Goal: Task Accomplishment & Management: Use online tool/utility

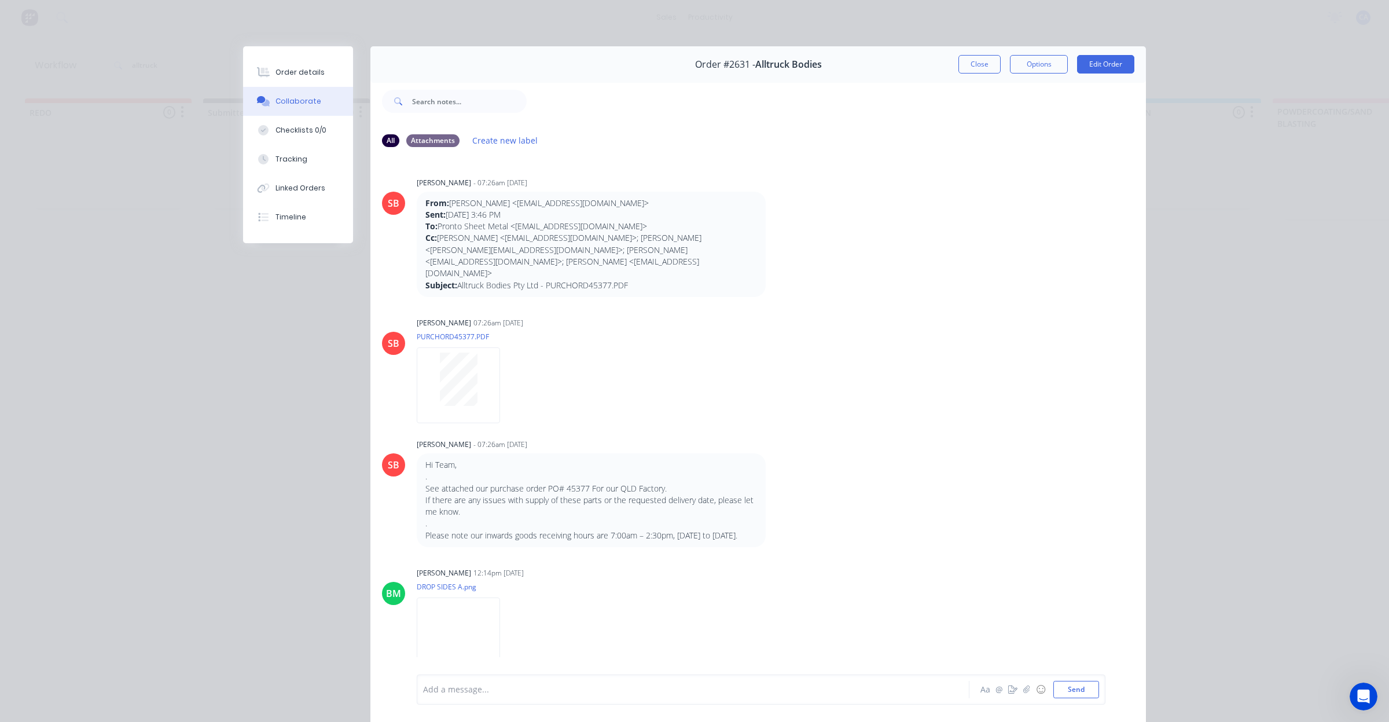
click at [951, 65] on div "Order #2631 - Alltruck Bodies Close Options Edit Order" at bounding box center [758, 64] width 776 height 36
click at [977, 64] on button "Close" at bounding box center [980, 64] width 42 height 19
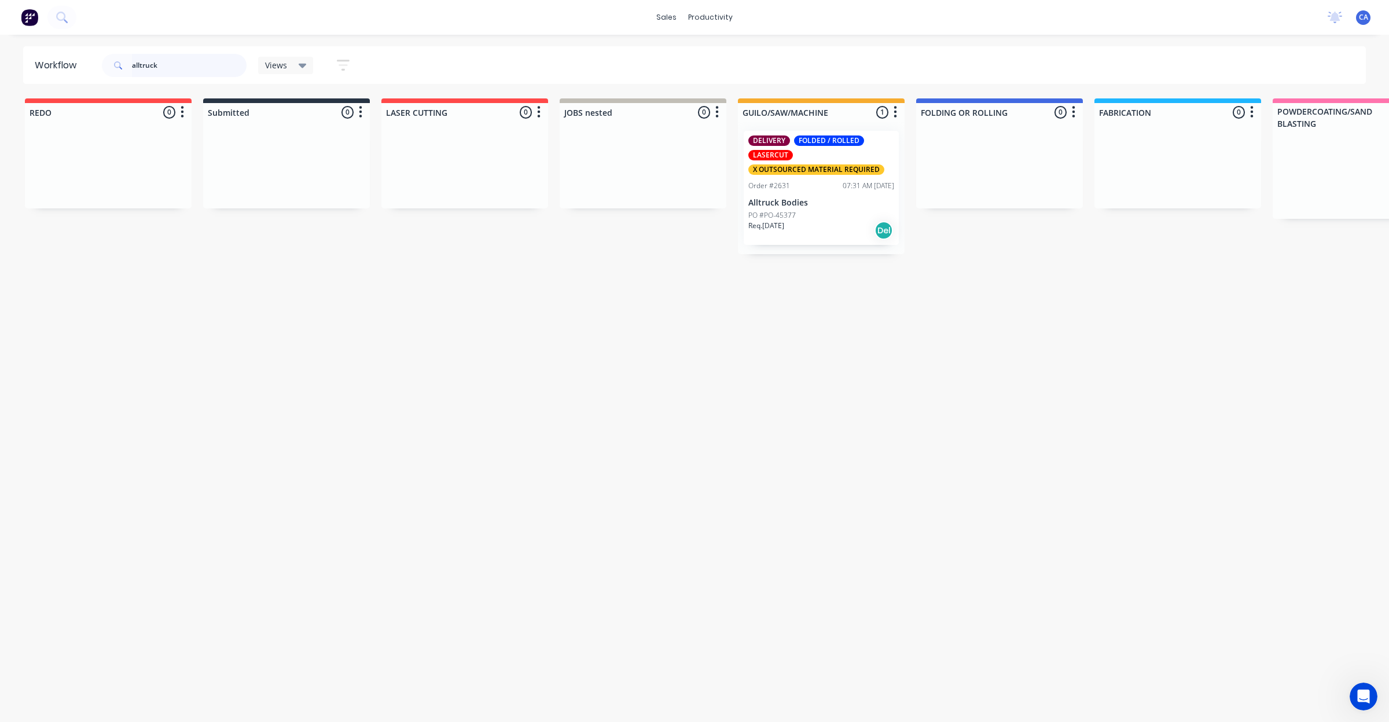
drag, startPoint x: 212, startPoint y: 64, endPoint x: 101, endPoint y: 71, distance: 110.8
click at [105, 74] on div "alltruck" at bounding box center [174, 65] width 145 height 23
drag, startPoint x: 162, startPoint y: 64, endPoint x: 9, endPoint y: 70, distance: 153.5
click at [21, 73] on div "Workflow [PERSON_NAME] Views Save new view None (Default) edit Show/Hide status…" at bounding box center [694, 65] width 1389 height 38
type input "2771"
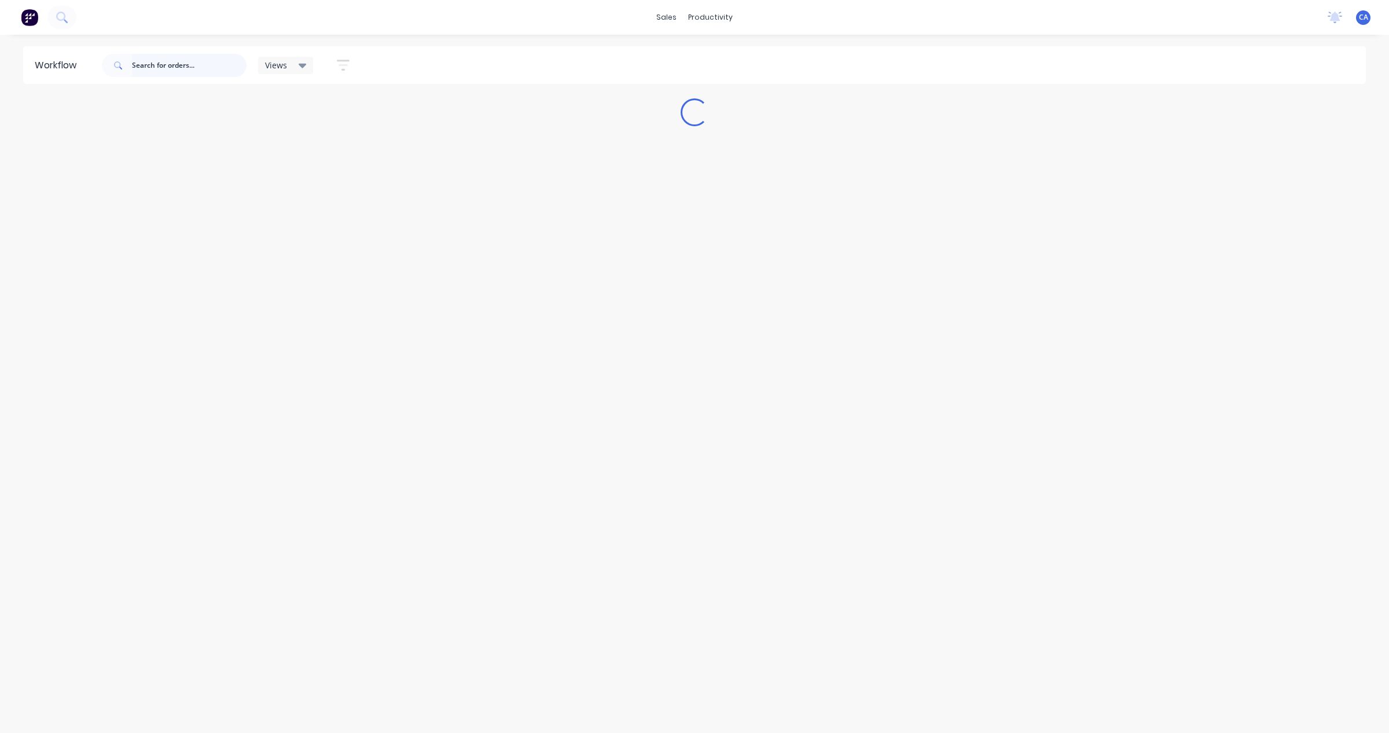
click at [175, 65] on input "text" at bounding box center [189, 65] width 115 height 23
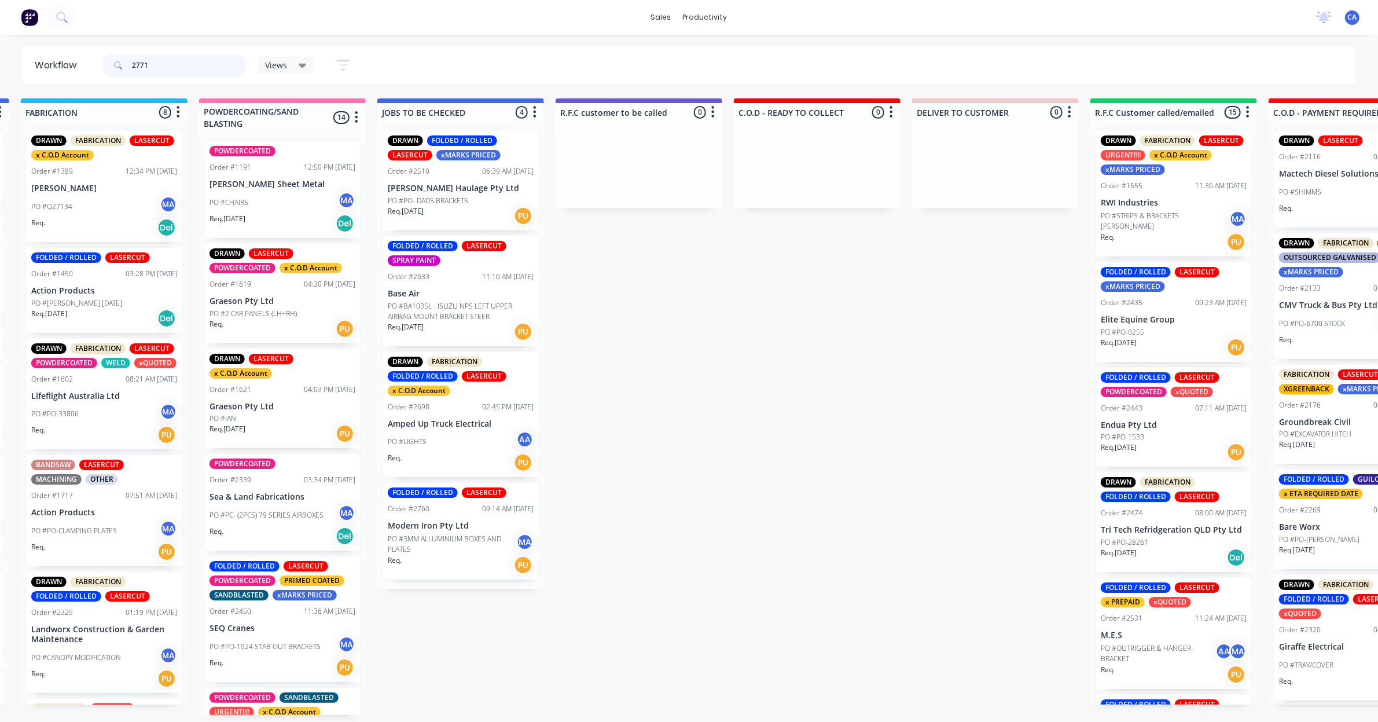
scroll to position [0, 1075]
click at [221, 61] on input "2771" at bounding box center [189, 65] width 115 height 23
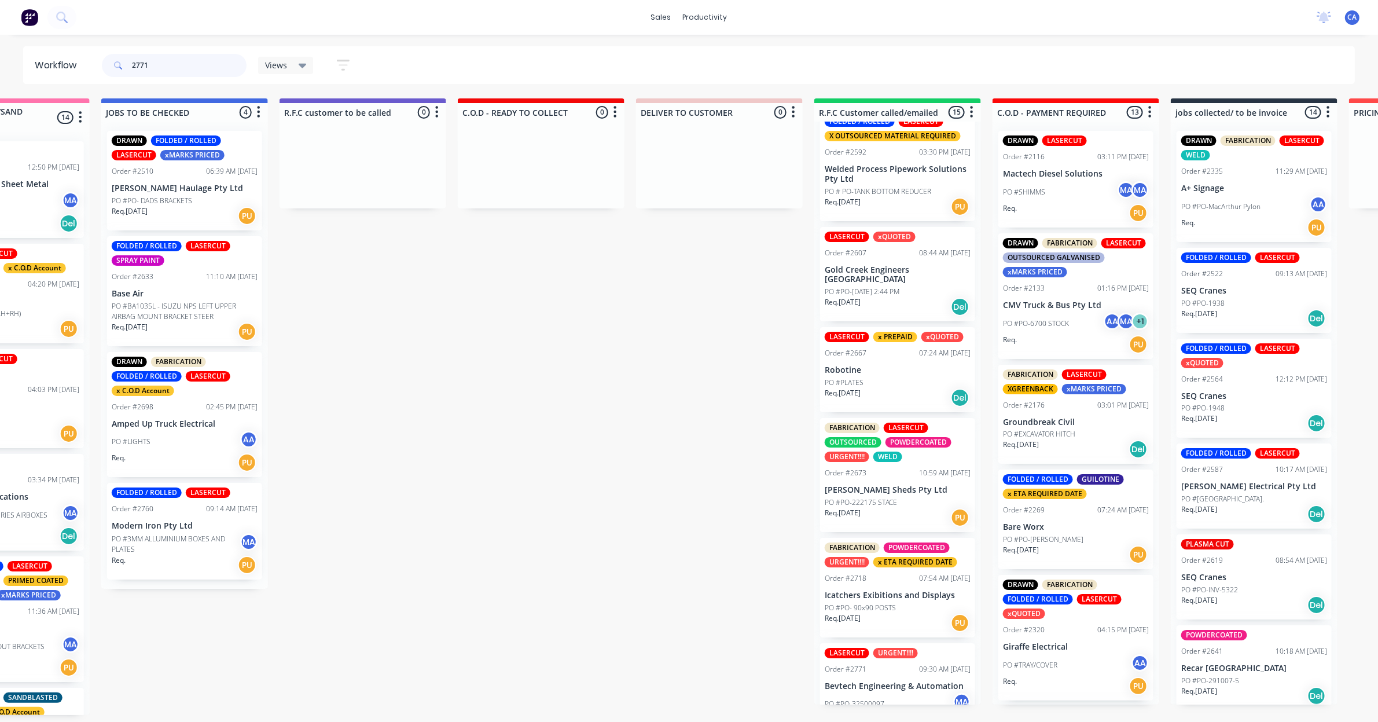
scroll to position [1004, 0]
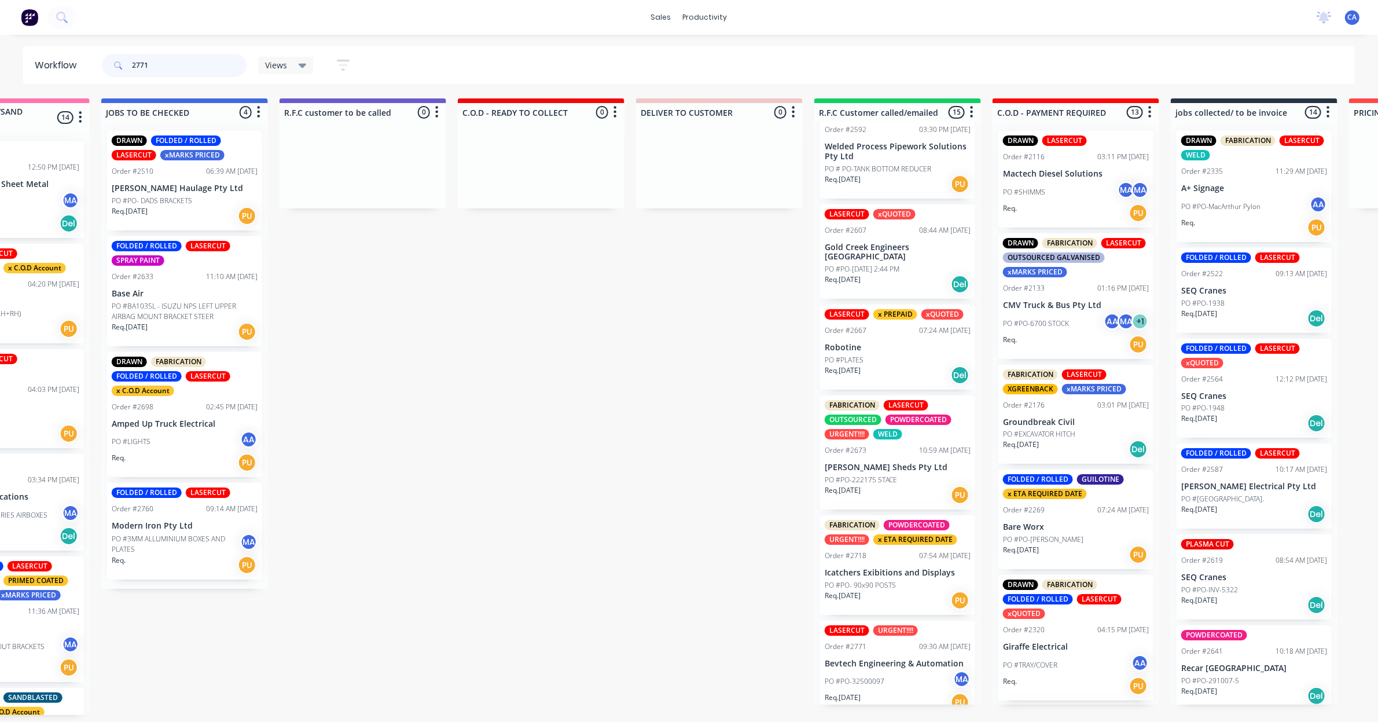
type input "2771"
click at [887, 670] on div "PO #PO-32500097 MA" at bounding box center [898, 681] width 146 height 22
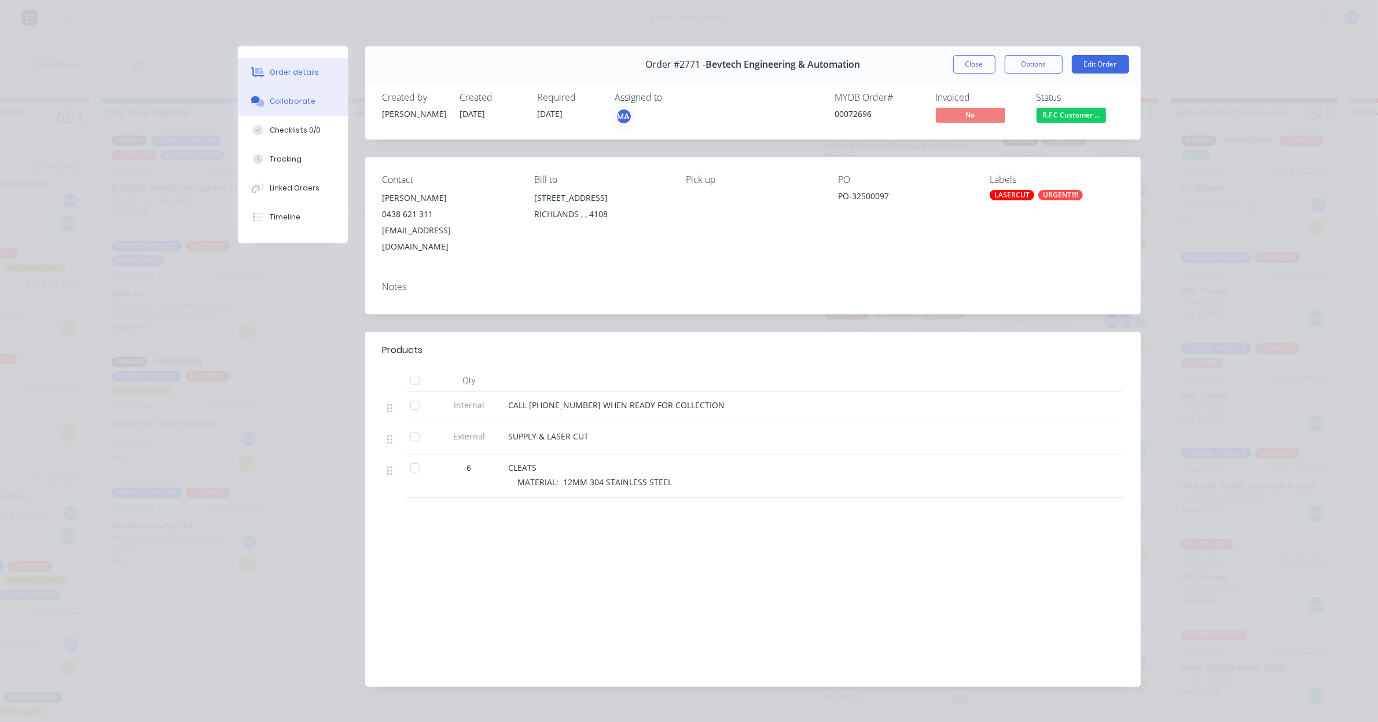
click at [284, 96] on div "Collaborate" at bounding box center [293, 101] width 46 height 10
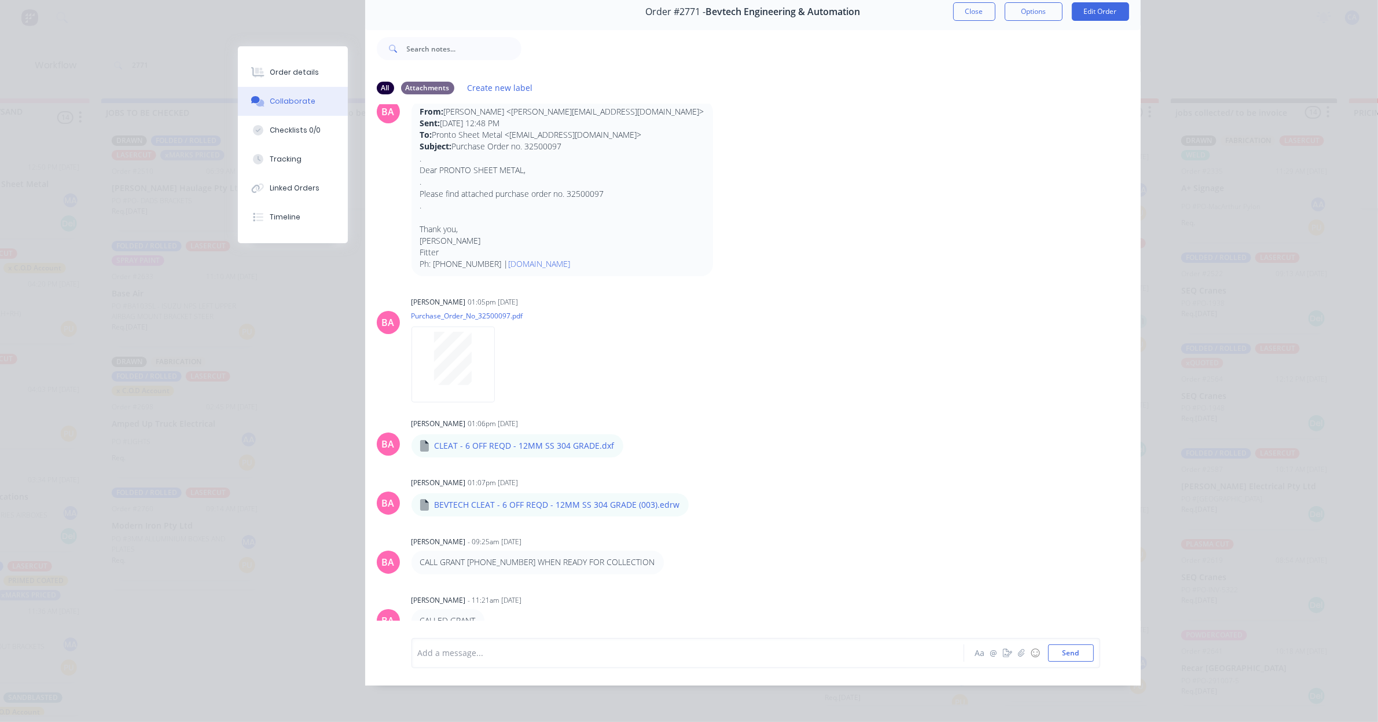
scroll to position [3, 1350]
click at [632, 439] on icon "button" at bounding box center [633, 445] width 3 height 13
click at [667, 463] on button "Download" at bounding box center [709, 476] width 130 height 26
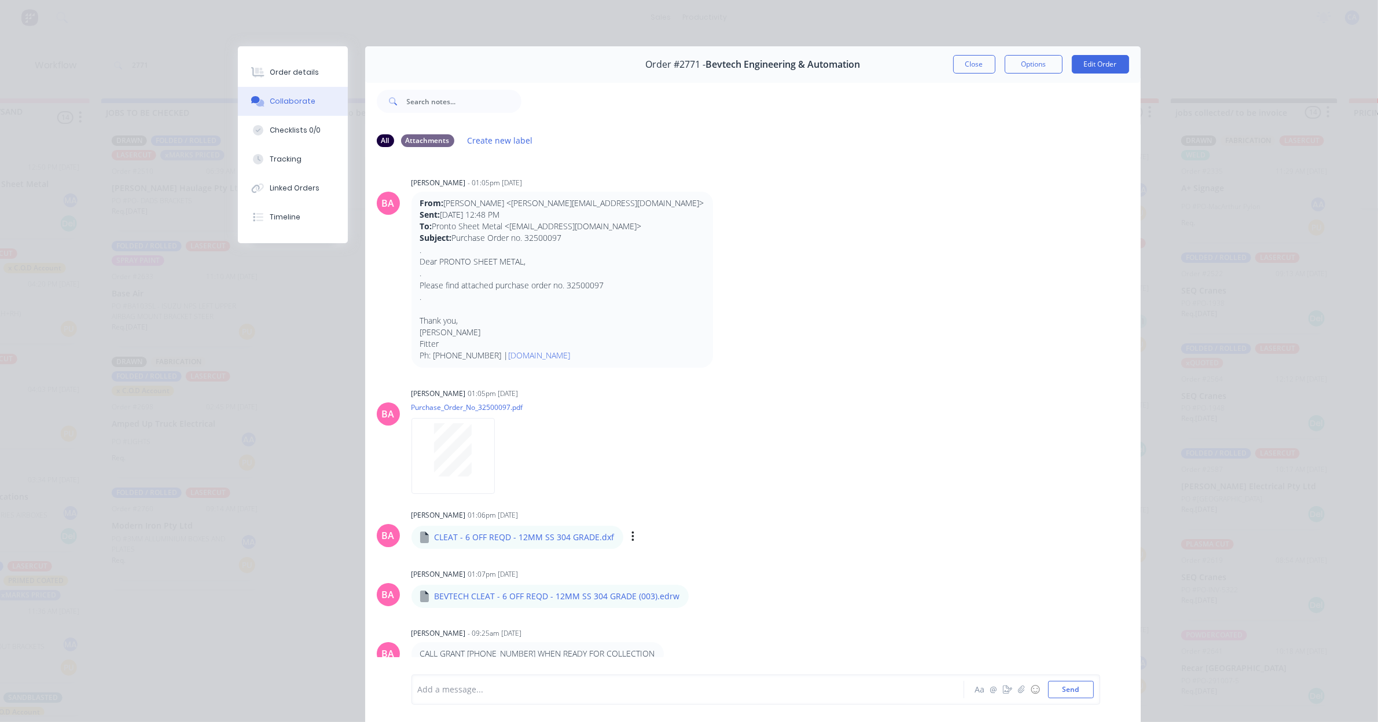
scroll to position [39, 0]
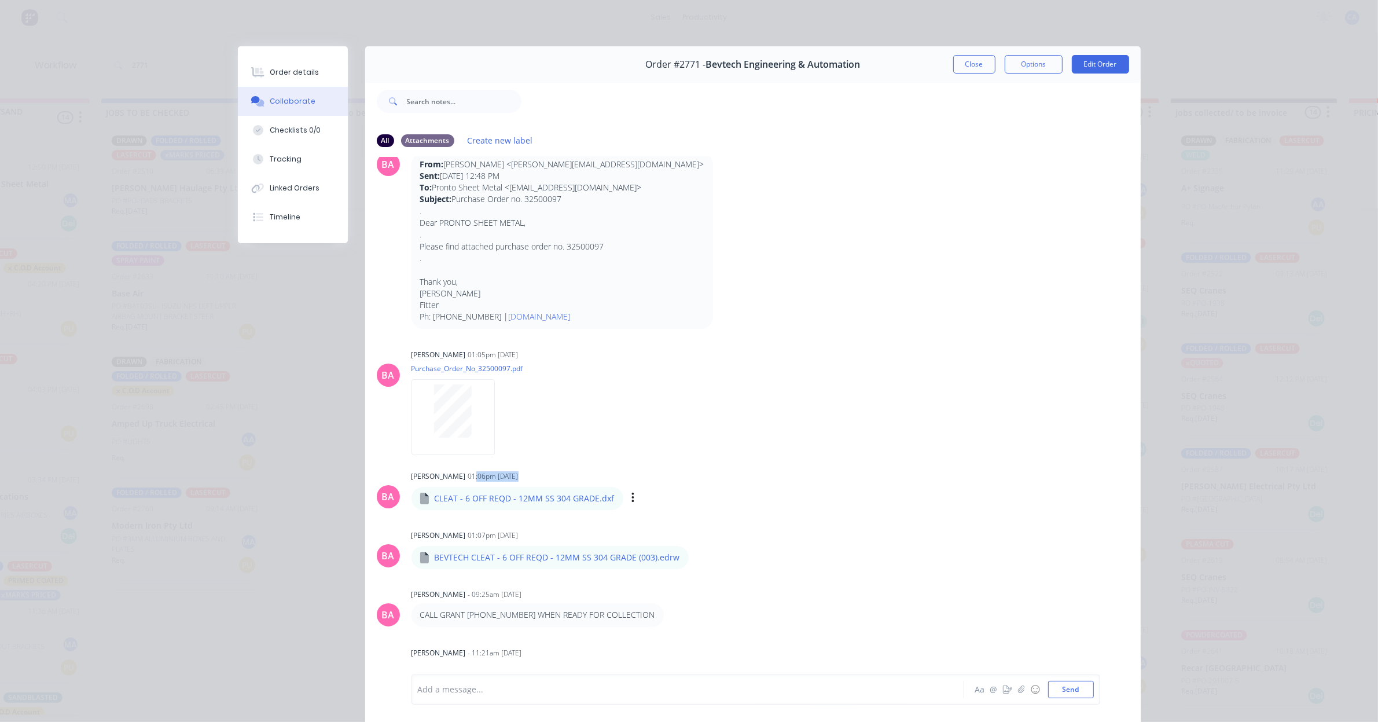
drag, startPoint x: 487, startPoint y: 481, endPoint x: 496, endPoint y: 482, distance: 8.2
click at [496, 482] on div "Brenda Abrahams 01:06pm 28/08/25 CLEAT - 6 OFF REQD - 12MM SS 304 GRADE.dxf CLE…" at bounding box center [593, 489] width 362 height 42
click at [485, 478] on div "01:06pm 28/08/25" at bounding box center [493, 476] width 50 height 10
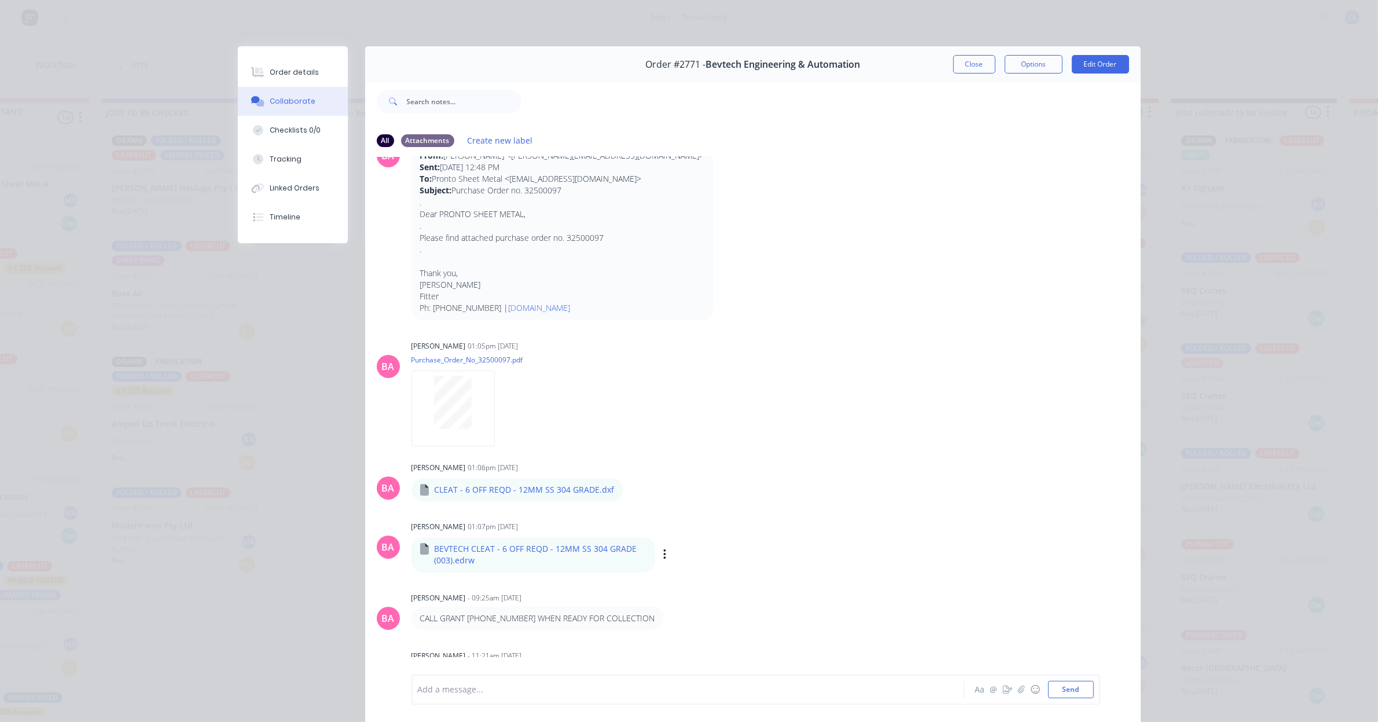
scroll to position [51, 0]
click at [502, 530] on div "Brenda Abrahams 01:07pm 28/08/25 BEVTECH CLEAT - 6 OFF REQD - 12MM SS 304 GRADE…" at bounding box center [593, 542] width 362 height 54
click at [500, 529] on div "Brenda Abrahams 01:07pm 28/08/25 BEVTECH CLEAT - 6 OFF REQD - 12MM SS 304 GRADE…" at bounding box center [593, 542] width 362 height 54
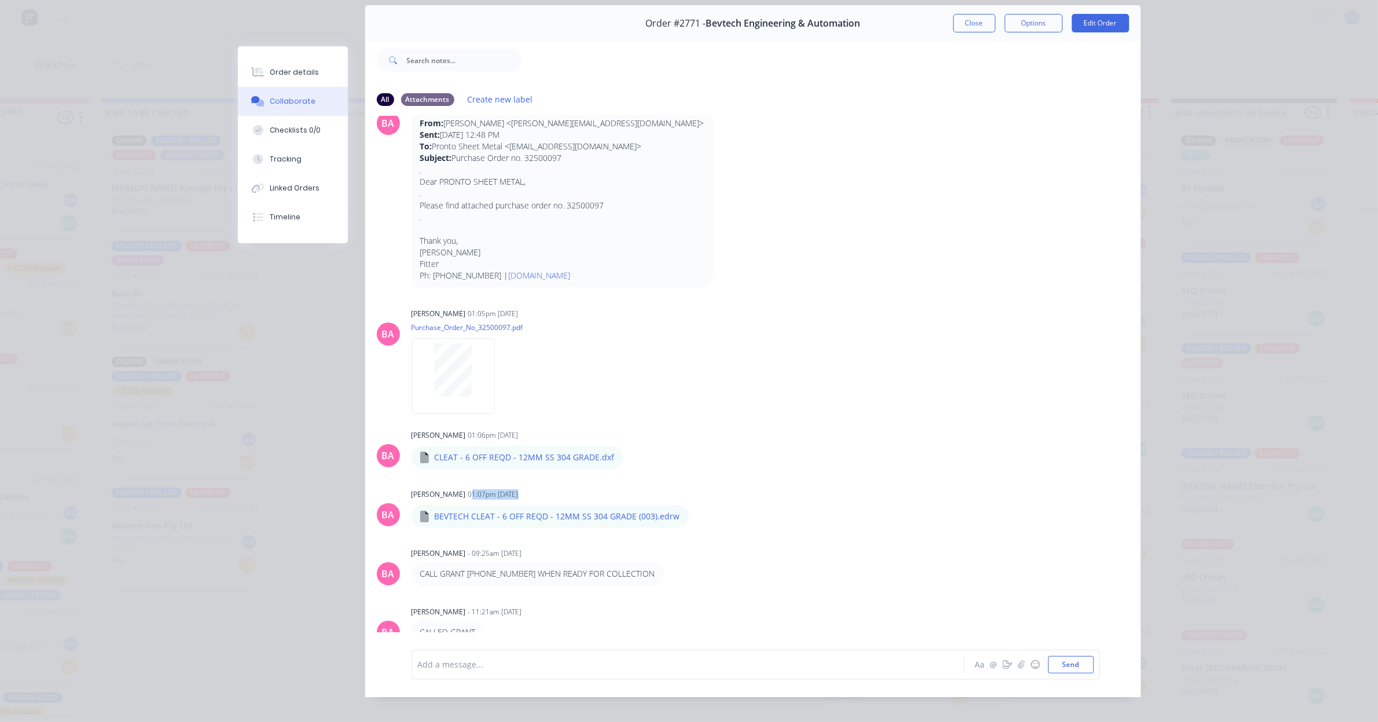
scroll to position [64, 0]
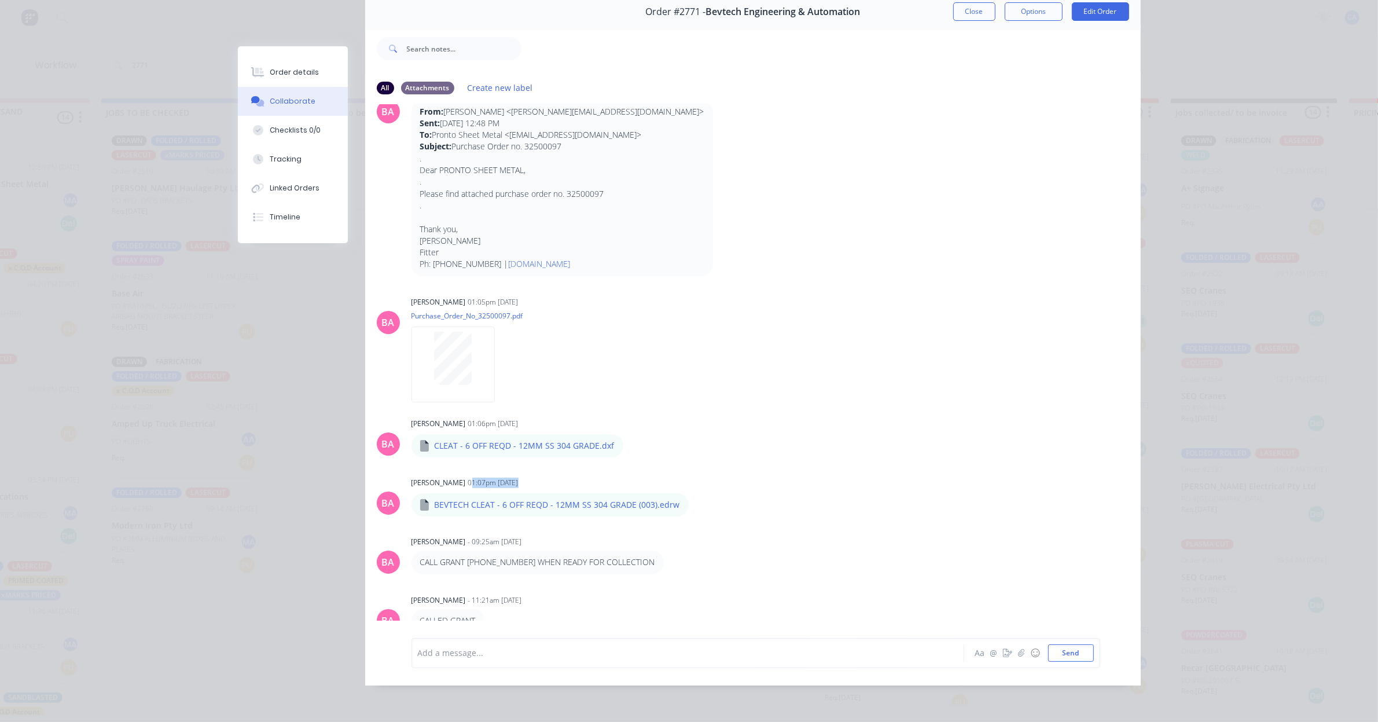
drag, startPoint x: 442, startPoint y: 553, endPoint x: 595, endPoint y: 572, distance: 154.6
click at [595, 572] on div "BA Brenda Abrahams - 01:05pm 28/08/25 From: Mick Currie <mick@bevtech.com.au> S…" at bounding box center [753, 362] width 776 height 516
click at [617, 563] on div "BA Brenda Abrahams - 01:05pm 28/08/25 From: Mick Currie <mick@bevtech.com.au> S…" at bounding box center [753, 362] width 776 height 516
drag, startPoint x: 462, startPoint y: 612, endPoint x: 475, endPoint y: 614, distance: 13.4
click at [474, 615] on div "CALLED GRANT" at bounding box center [448, 620] width 73 height 23
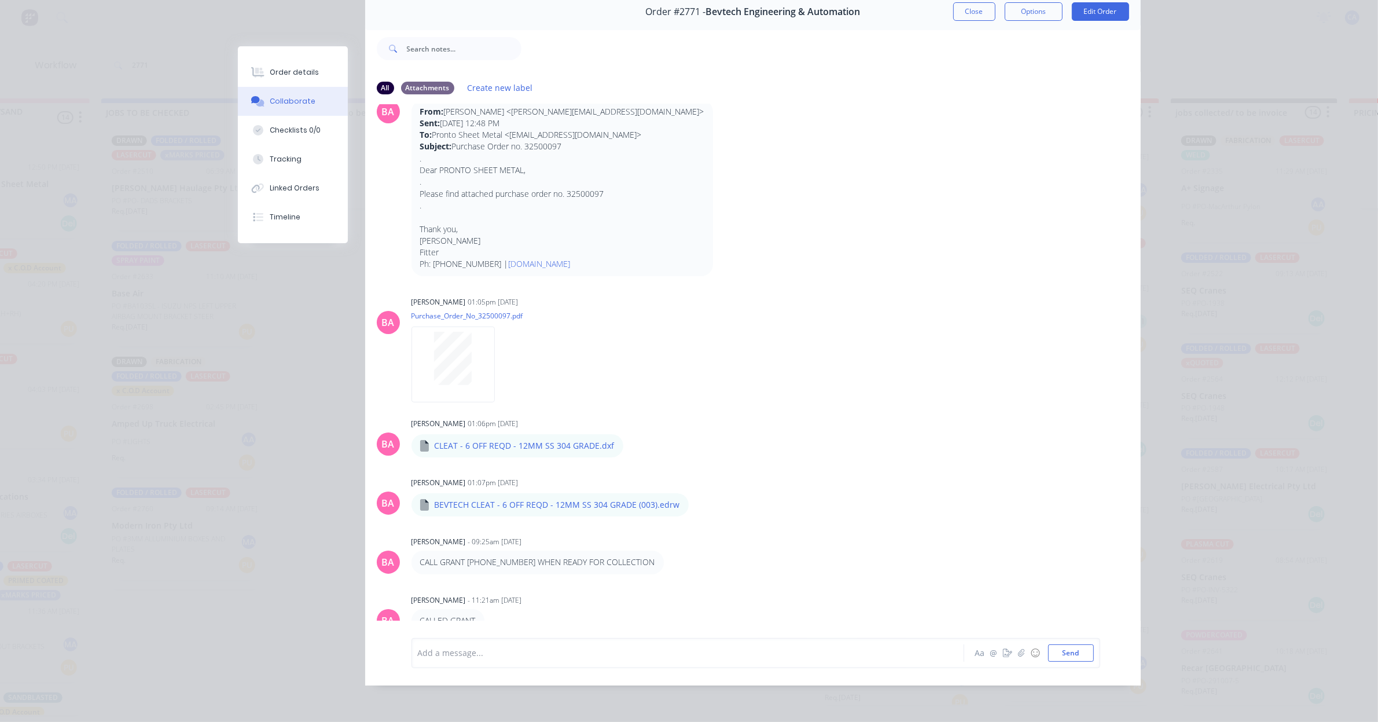
click at [478, 612] on div "CALLED GRANT" at bounding box center [448, 620] width 73 height 23
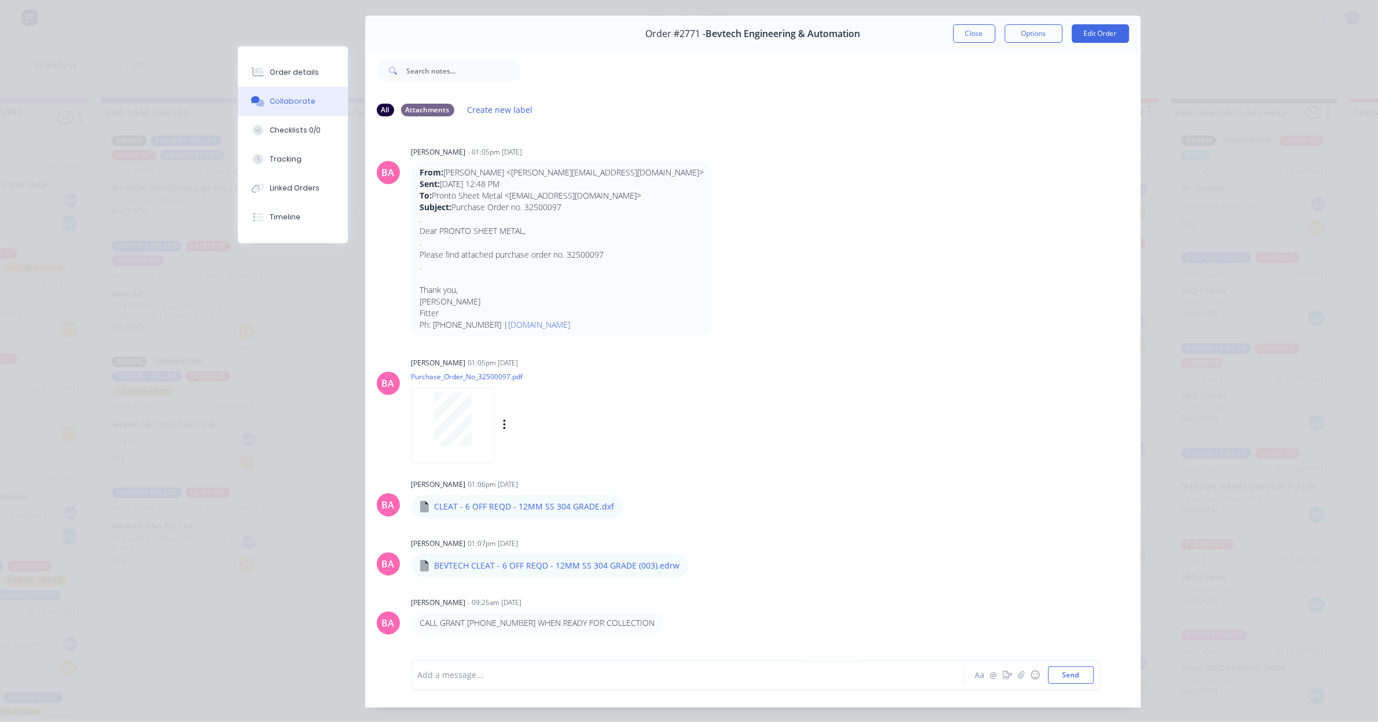
scroll to position [0, 0]
